Goal: Task Accomplishment & Management: Manage account settings

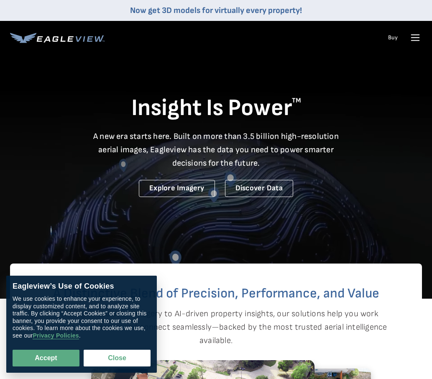
click at [414, 38] on icon at bounding box center [415, 38] width 8 height 0
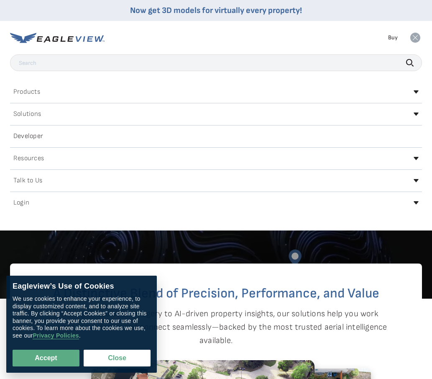
click at [255, 200] on div "Login" at bounding box center [216, 202] width 412 height 13
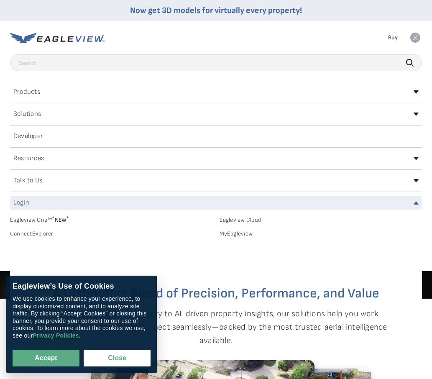
click at [237, 232] on link "MyEagleview" at bounding box center [320, 234] width 203 height 8
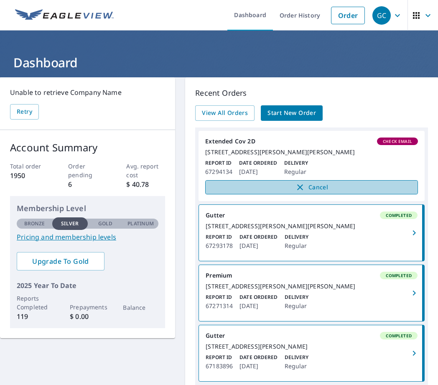
click at [309, 192] on span "Cancel" at bounding box center [311, 187] width 195 height 10
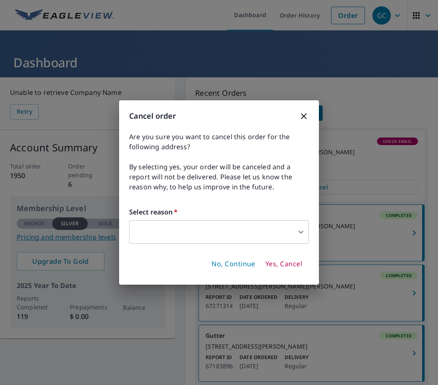
click at [268, 232] on body "GC GC Dashboard Order History Order GC Dashboard Unable to retrieve Company Nam…" at bounding box center [219, 192] width 438 height 385
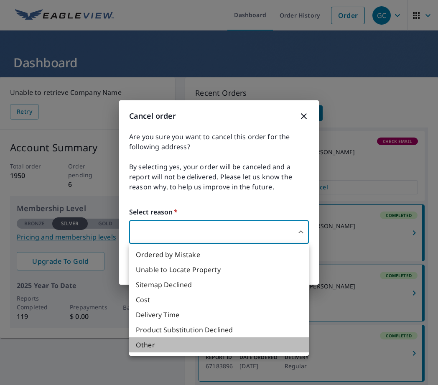
click at [175, 345] on li "Other" at bounding box center [219, 344] width 180 height 15
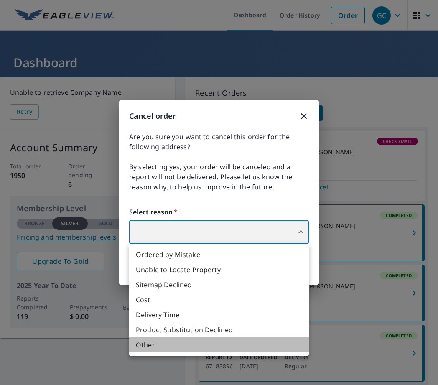
type input "36"
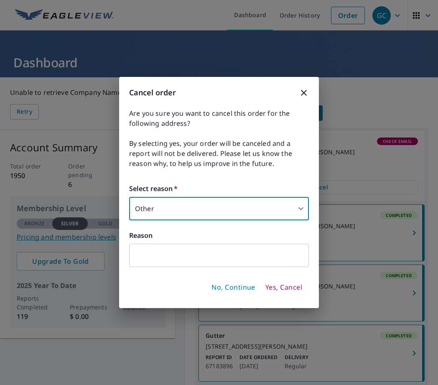
click at [152, 254] on input "text" at bounding box center [219, 255] width 180 height 23
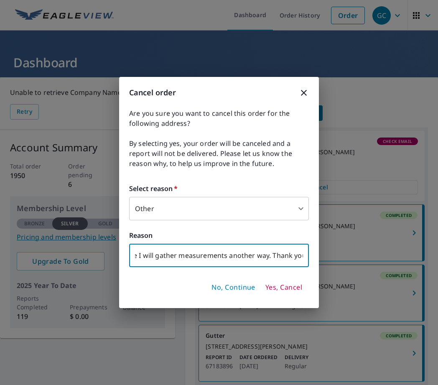
scroll to position [0, 158]
type input "because this report will be an extended coverage I will gather measurements ano…"
click at [277, 288] on span "Yes, Cancel" at bounding box center [283, 287] width 37 height 9
